Goal: Information Seeking & Learning: Learn about a topic

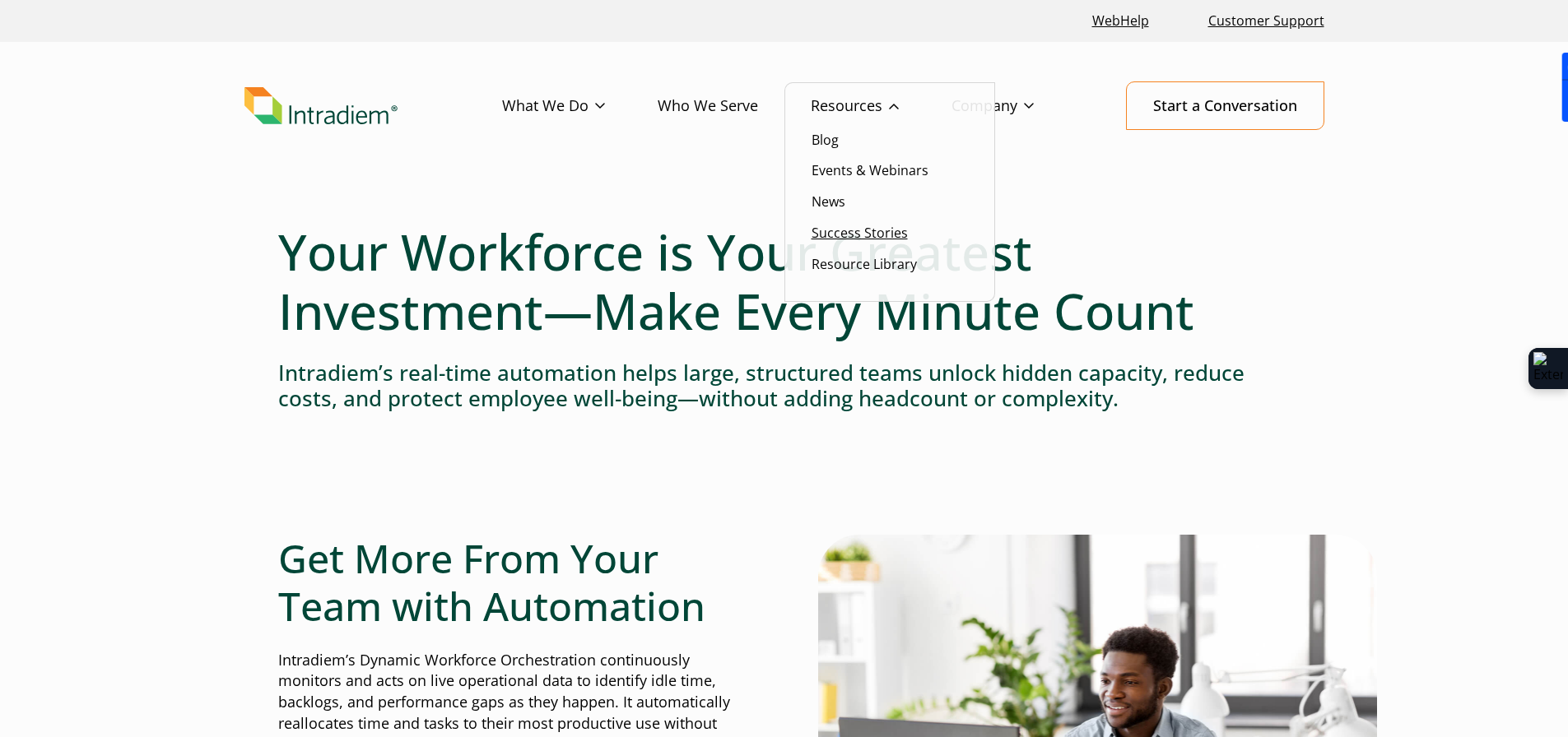
click at [888, 239] on link "Success Stories" at bounding box center [859, 233] width 96 height 18
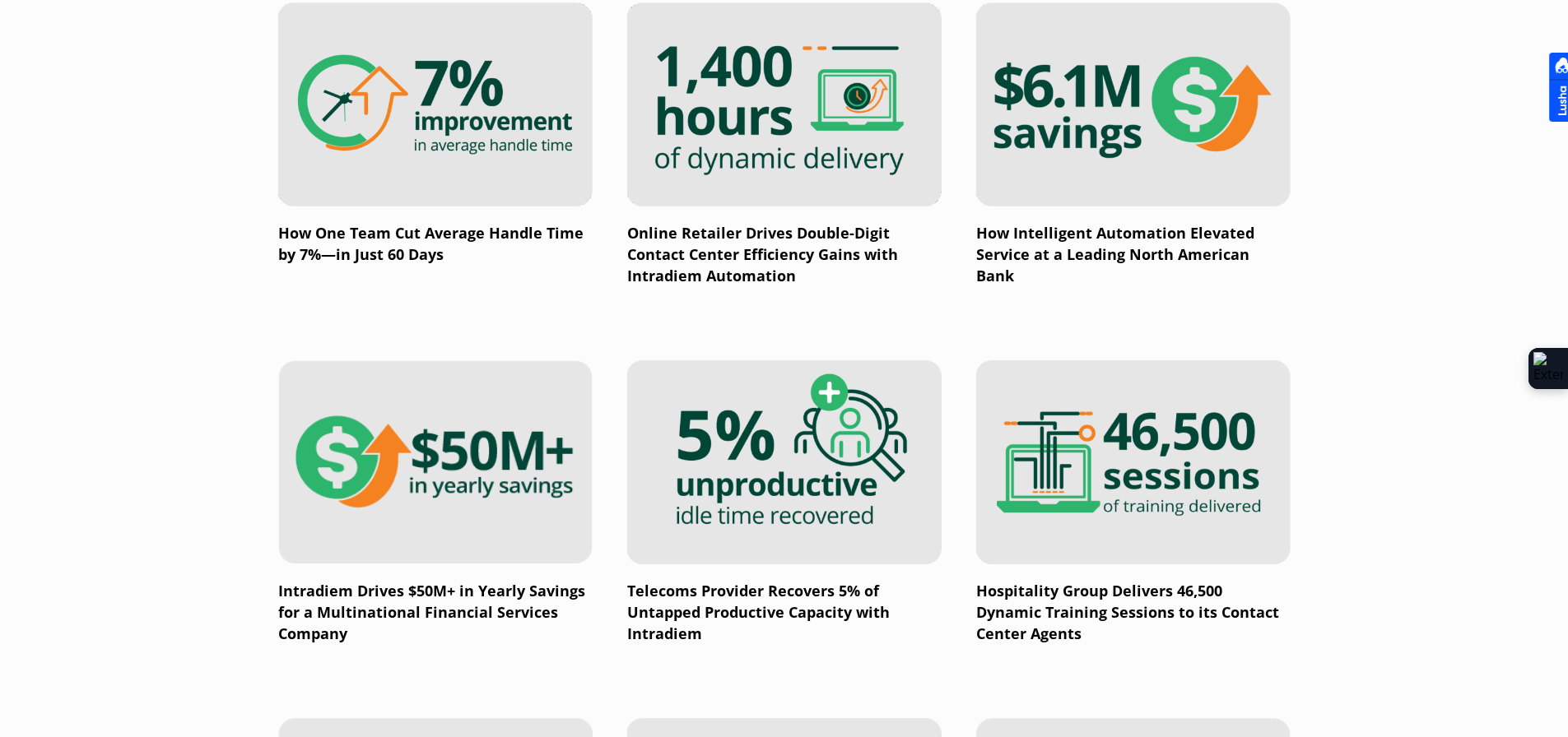
scroll to position [1481, 0]
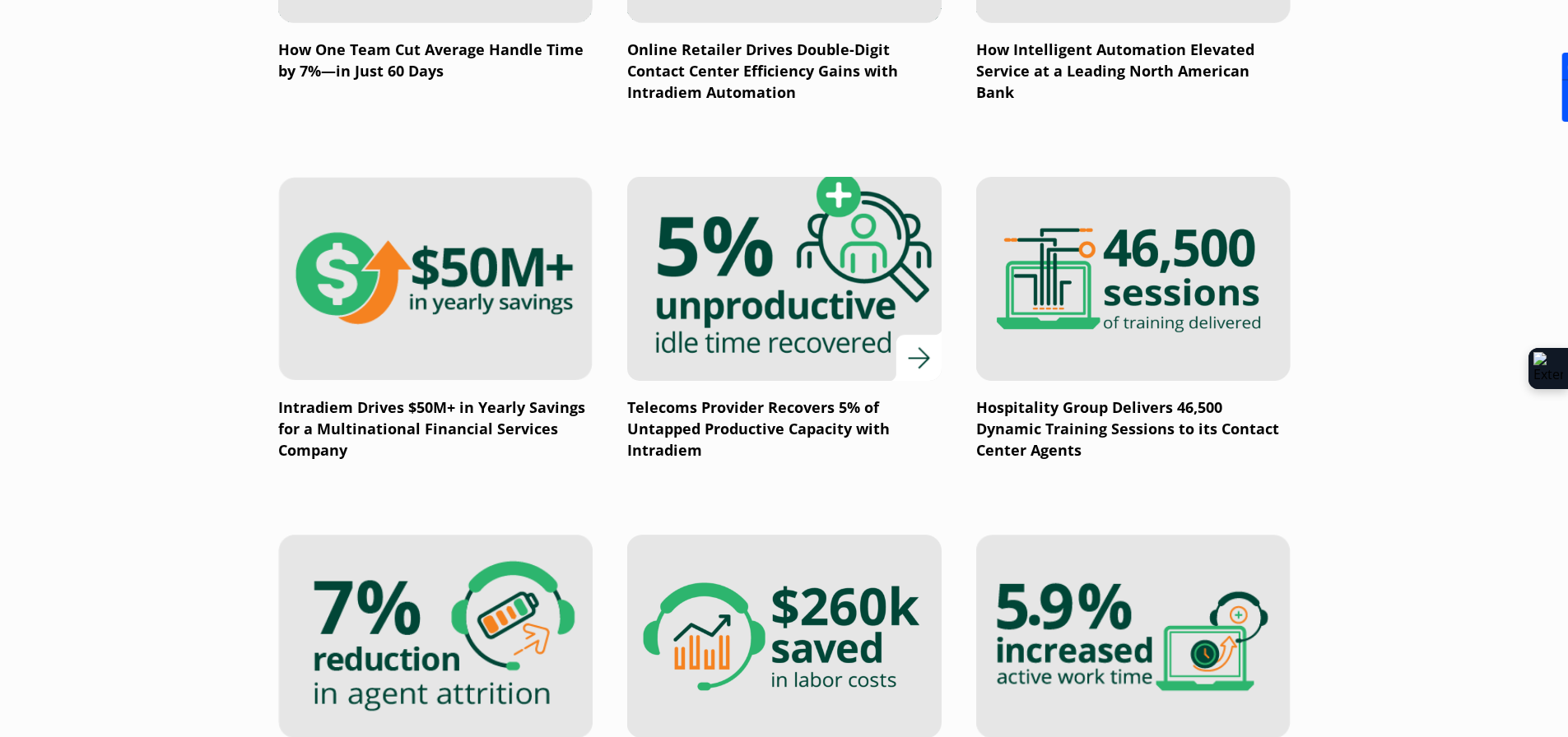
click at [739, 297] on img at bounding box center [784, 279] width 377 height 245
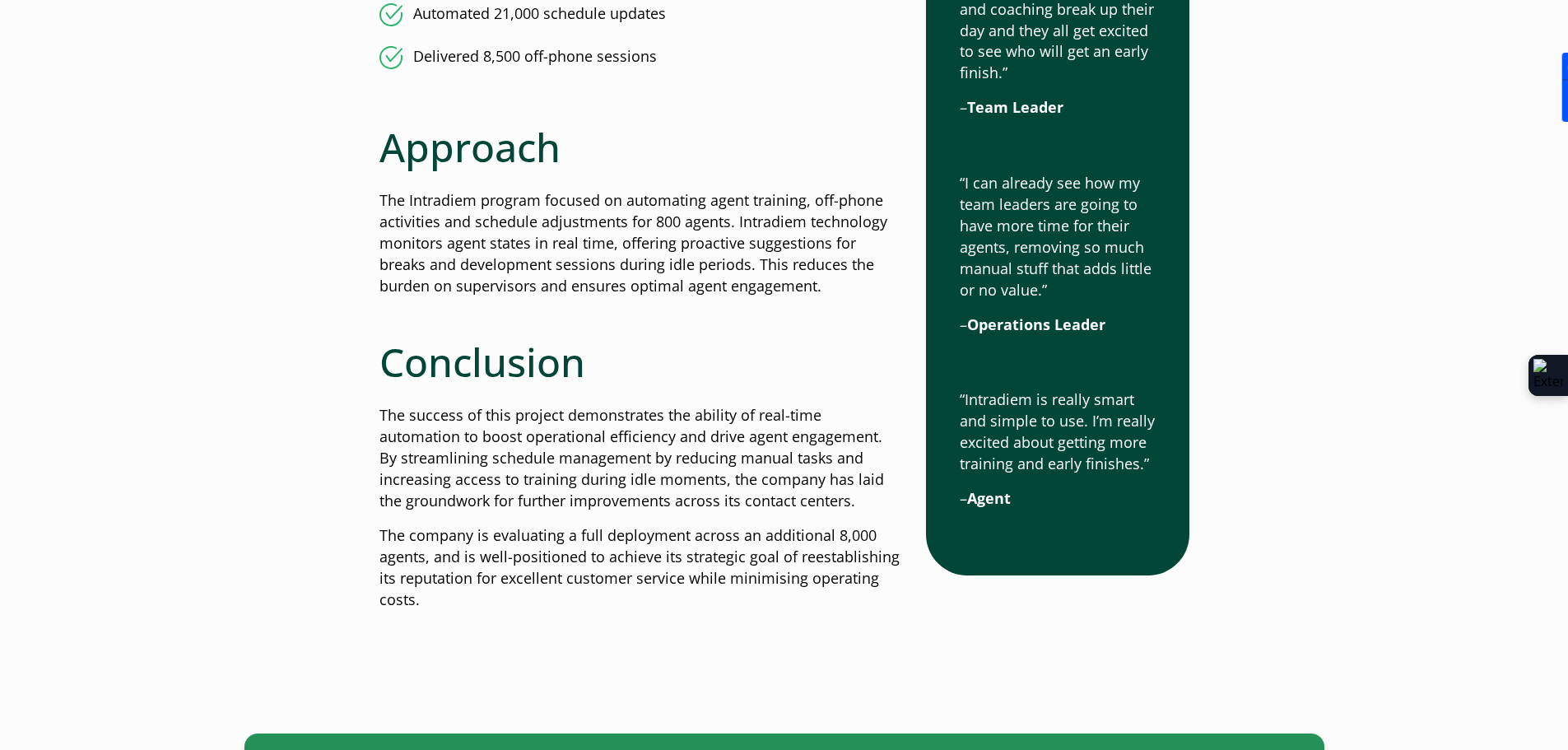
scroll to position [1893, 0]
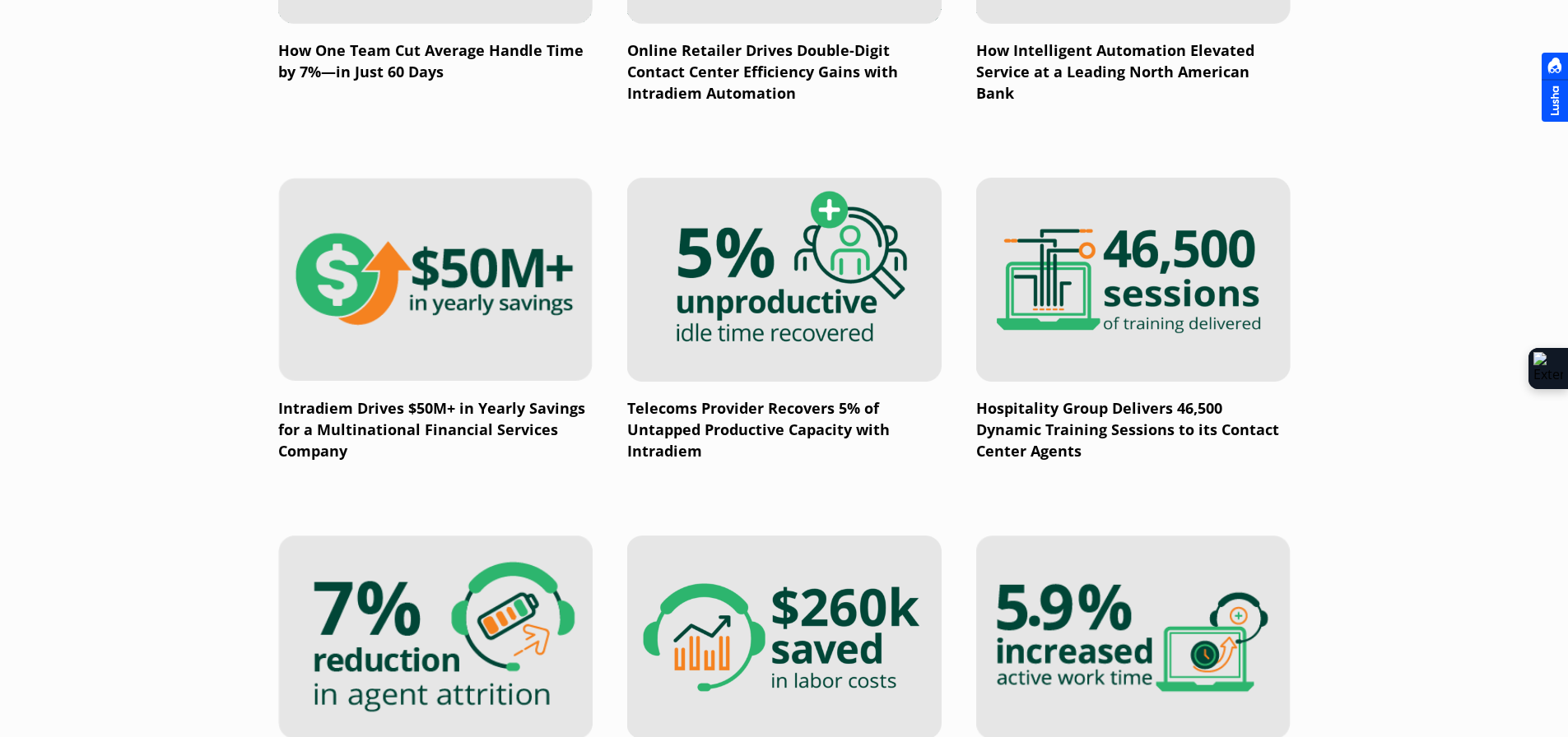
scroll to position [1481, 0]
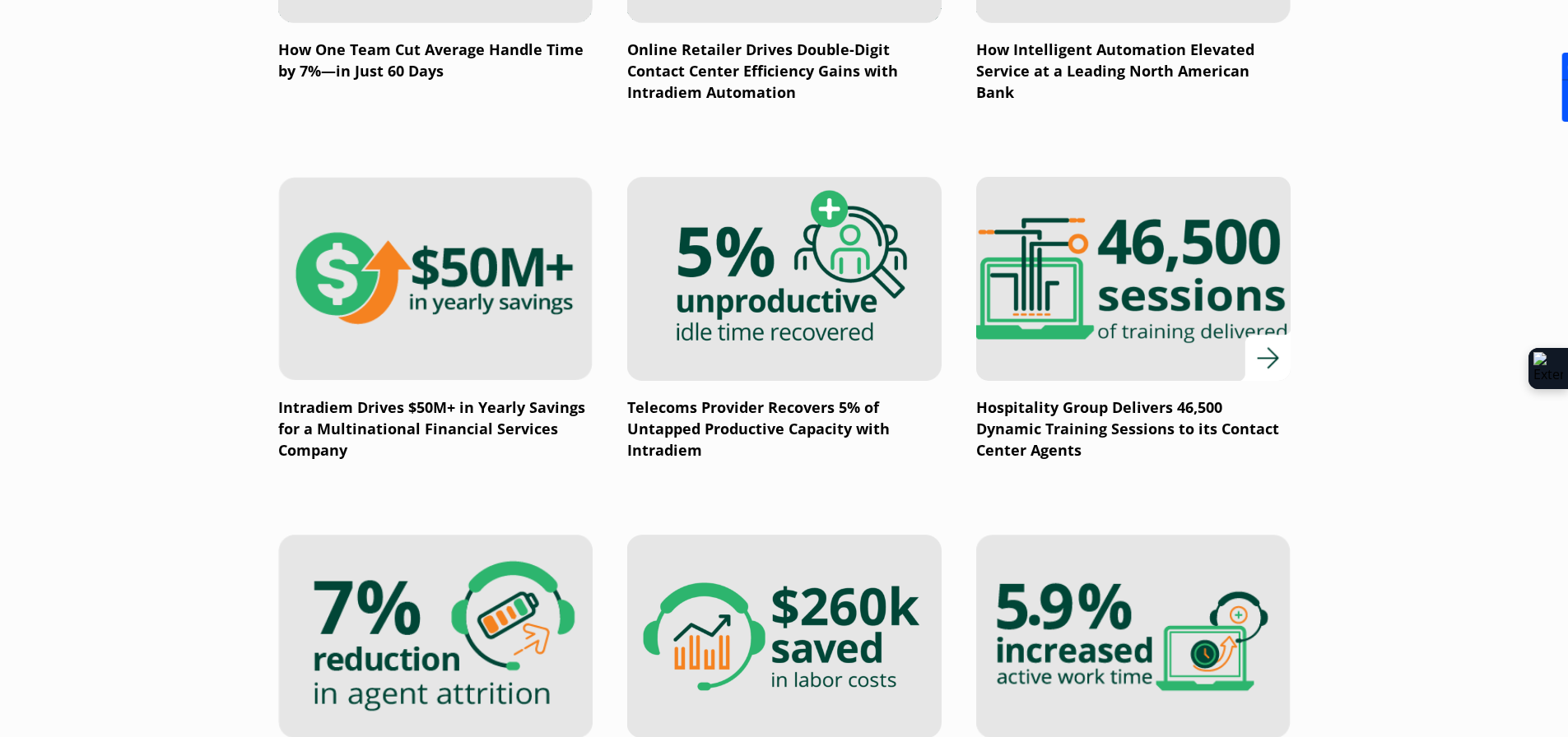
click at [1072, 348] on img at bounding box center [1132, 279] width 377 height 245
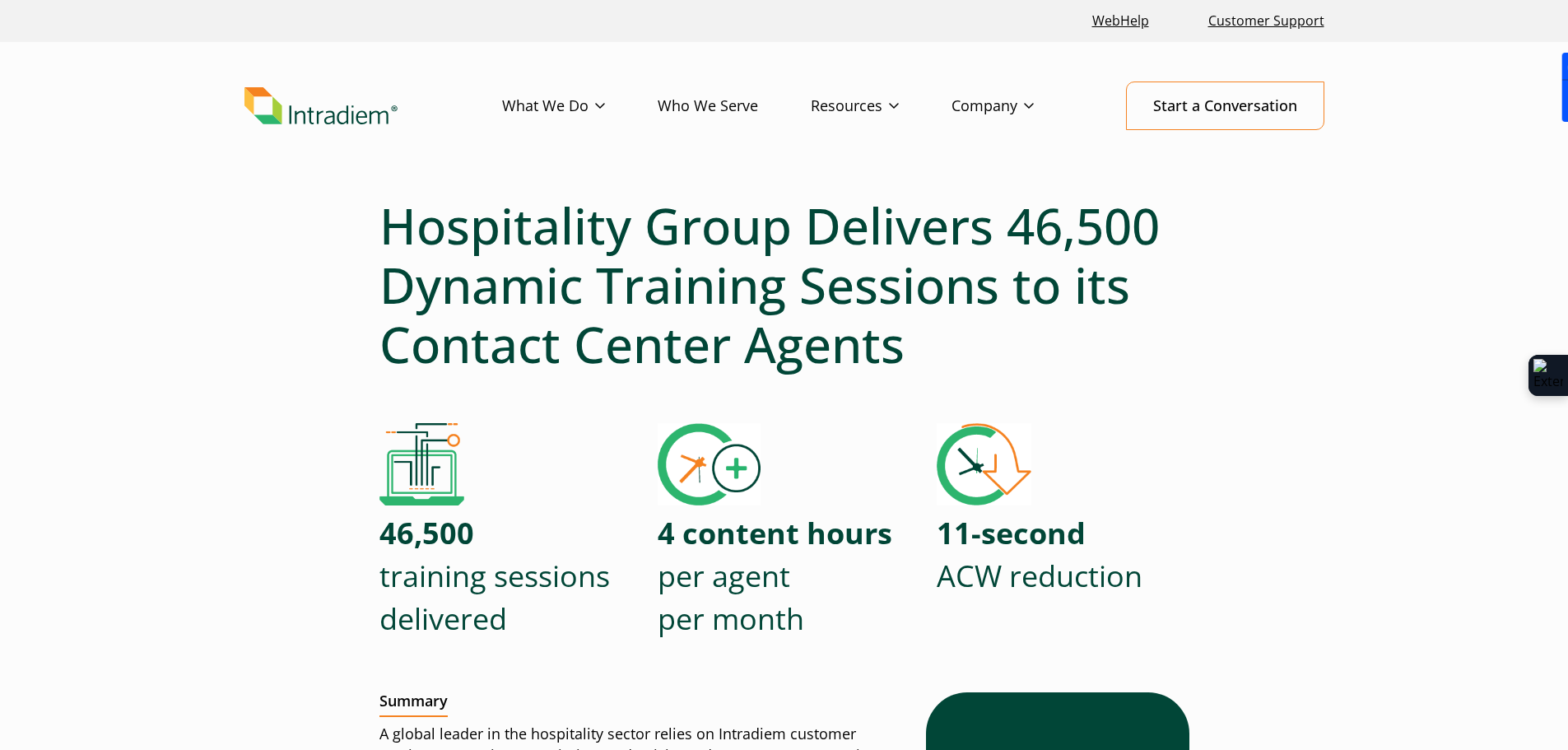
scroll to position [247, 0]
